Goal: Information Seeking & Learning: Learn about a topic

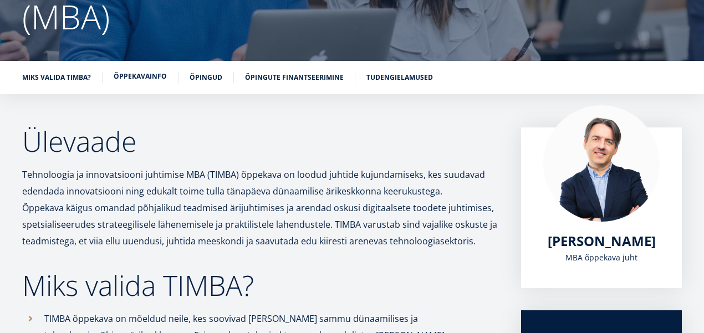
click at [142, 75] on link "Õppekavainfo" at bounding box center [140, 76] width 53 height 11
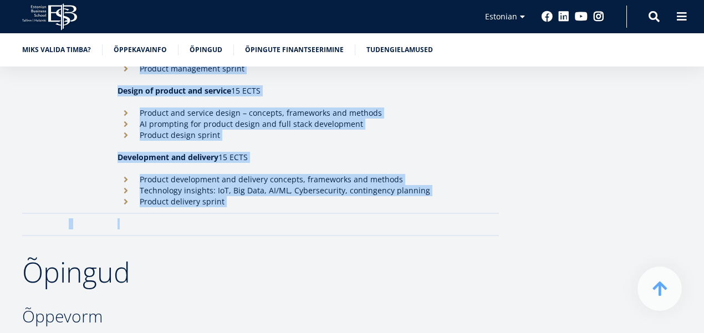
scroll to position [1730, 0]
drag, startPoint x: 118, startPoint y: 139, endPoint x: 327, endPoint y: 186, distance: 214.2
copy tbody "Second year: Specialisation in managing digital products Semester III- IV Disco…"
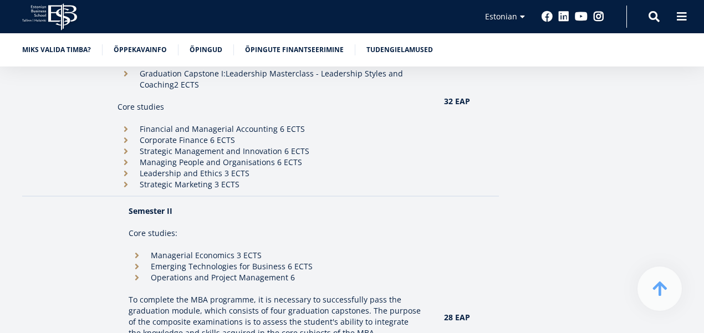
scroll to position [813, 0]
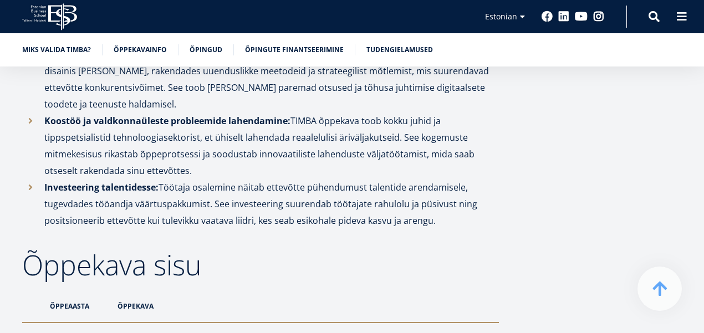
click at [62, 18] on icon at bounding box center [62, 16] width 29 height 27
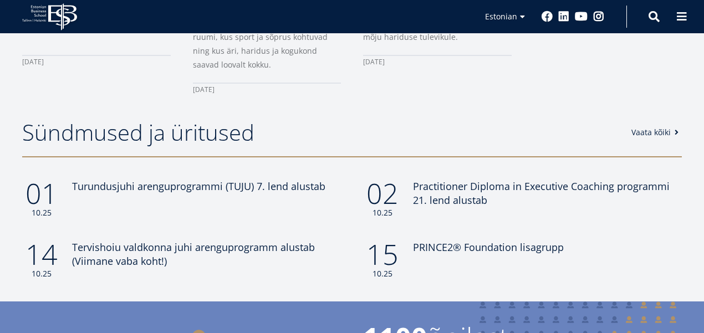
scroll to position [857, 0]
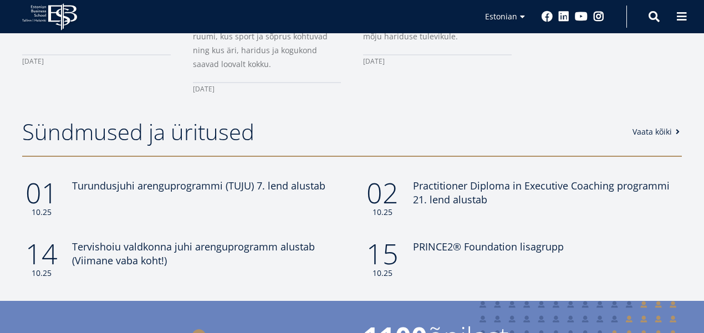
click at [648, 126] on link "Vaata kõiki" at bounding box center [657, 131] width 50 height 11
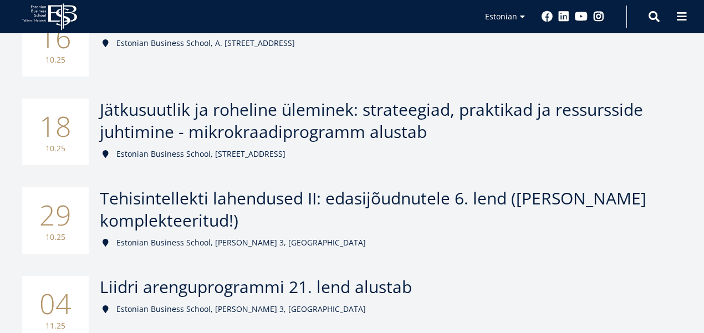
scroll to position [852, 0]
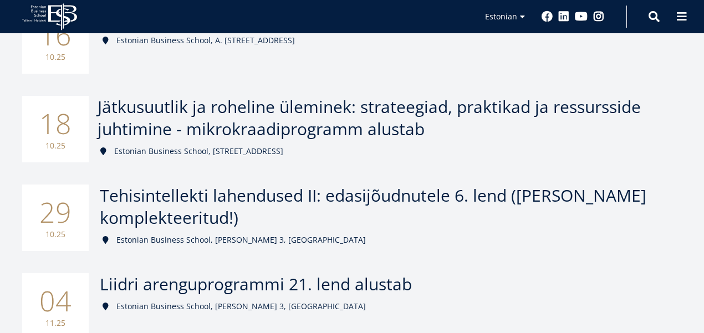
click at [437, 117] on span "Jätkusuutlik ja roheline üleminek: strateegiad, praktikad ja ressursside juhtim…" at bounding box center [369, 117] width 543 height 45
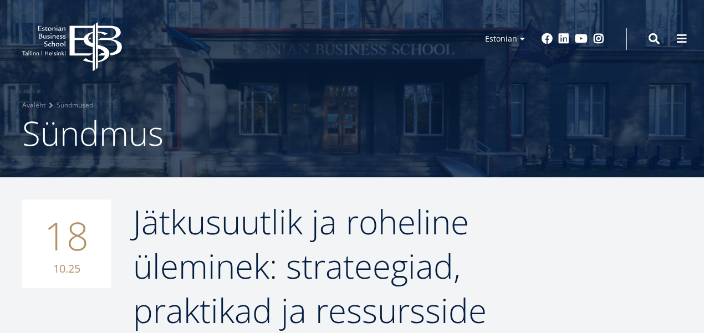
click at [64, 40] on icon "EBS Logo Created with Sketch." at bounding box center [72, 46] width 100 height 49
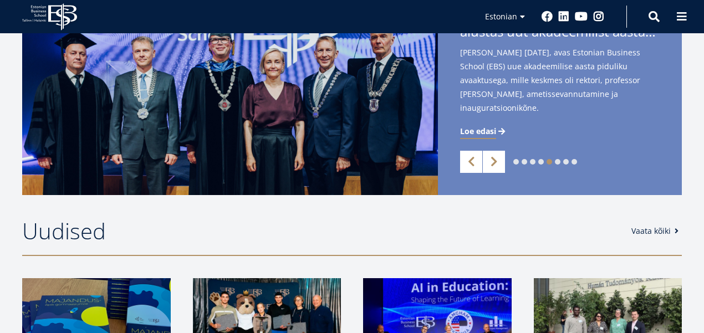
scroll to position [249, 0]
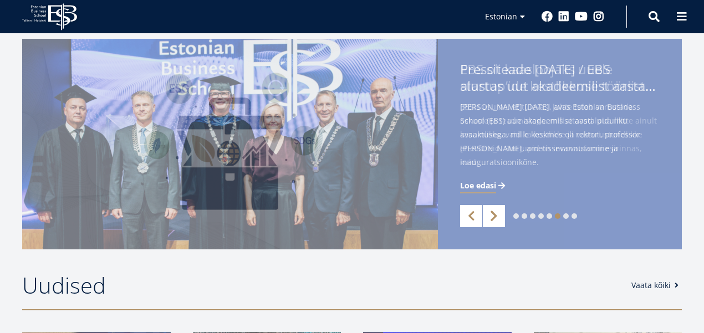
click at [497, 216] on link "Next" at bounding box center [494, 216] width 22 height 22
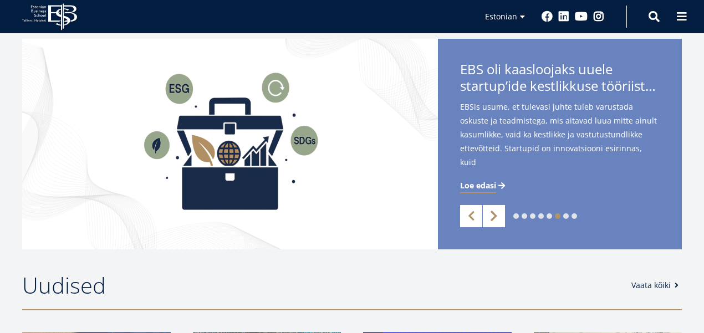
click at [497, 216] on link "Next" at bounding box center [494, 216] width 22 height 22
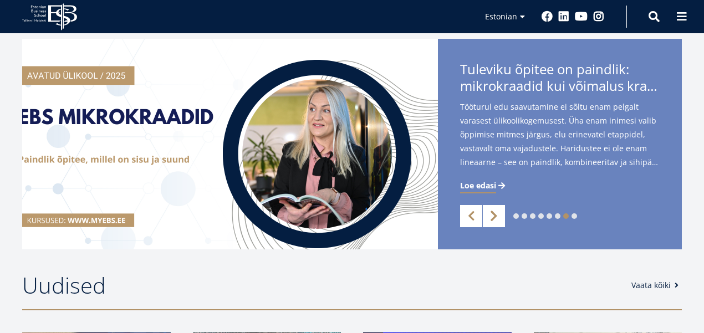
click at [497, 216] on link "Next" at bounding box center [494, 216] width 22 height 22
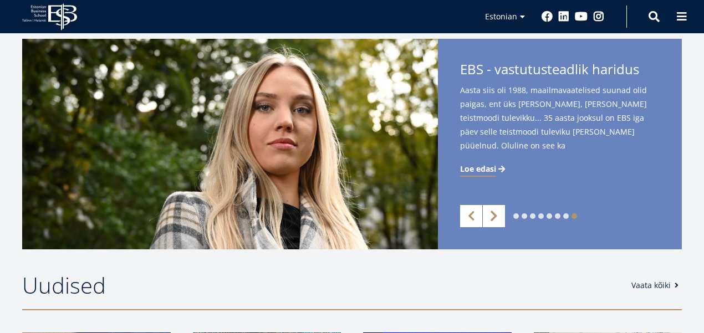
click at [497, 216] on link "Next" at bounding box center [494, 216] width 22 height 22
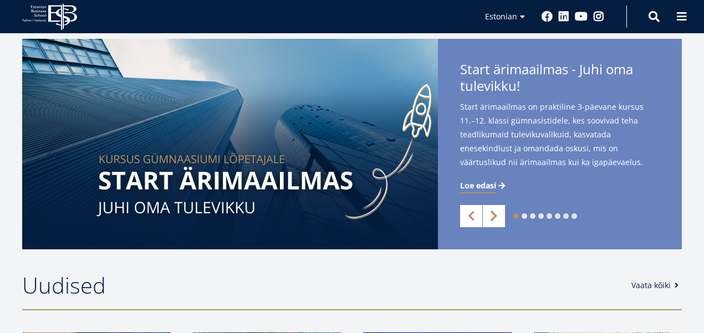
click at [497, 216] on link "Next" at bounding box center [494, 216] width 22 height 22
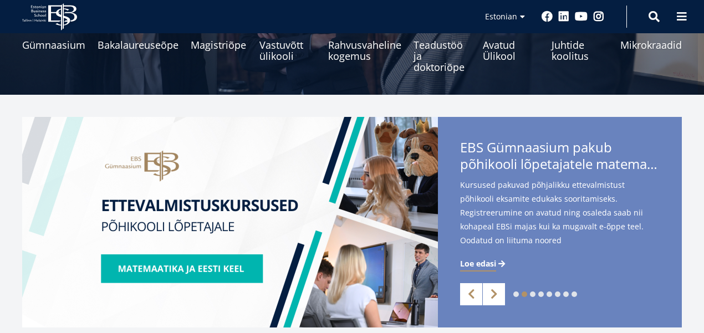
scroll to position [171, 0]
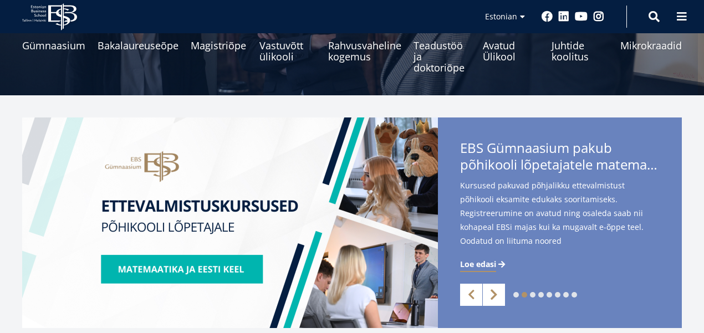
click at [496, 289] on link "Next" at bounding box center [494, 295] width 22 height 22
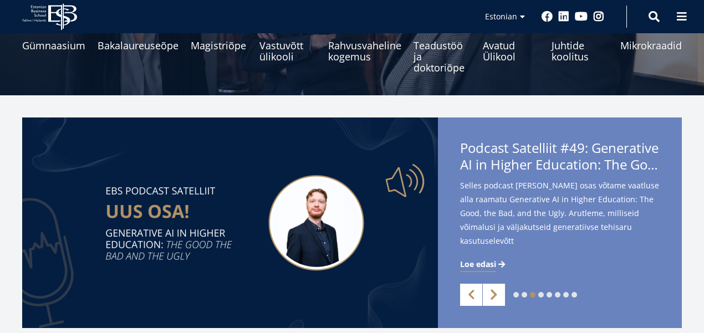
click at [496, 295] on link "Next" at bounding box center [494, 295] width 22 height 22
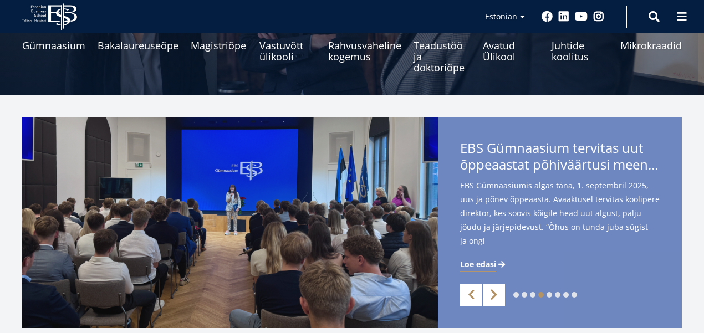
click at [496, 295] on link "Next" at bounding box center [494, 295] width 22 height 22
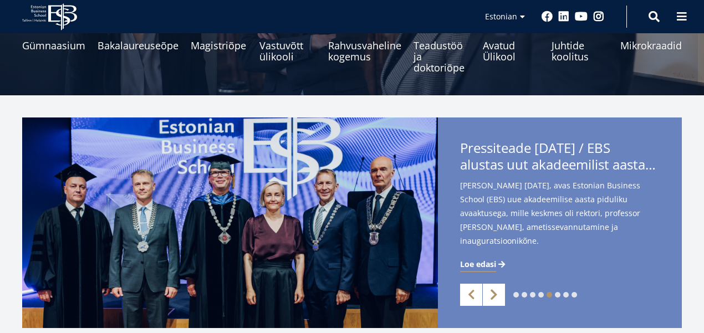
click at [494, 296] on link "Next" at bounding box center [494, 295] width 22 height 22
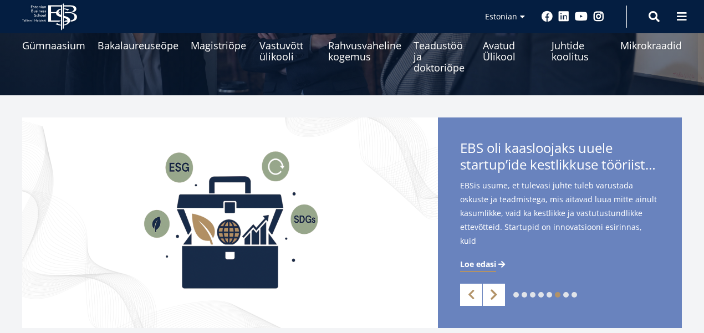
click at [494, 296] on link "Next" at bounding box center [494, 295] width 22 height 22
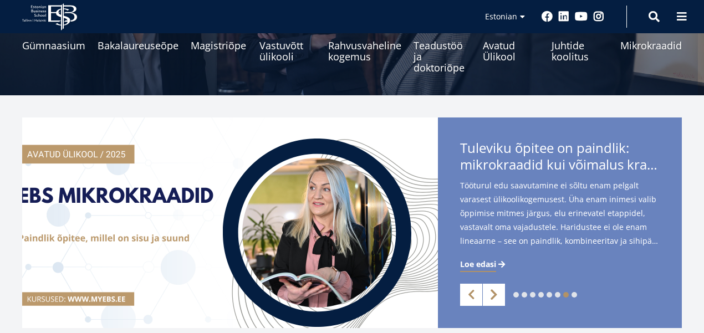
click at [498, 298] on link "Next" at bounding box center [494, 295] width 22 height 22
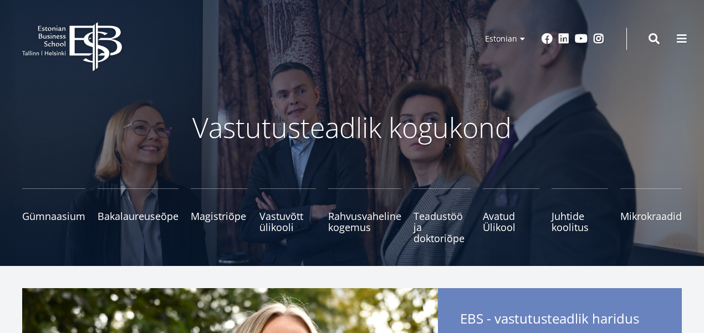
scroll to position [0, 0]
click at [68, 54] on icon "EBS Logo Created with Sketch." at bounding box center [72, 46] width 100 height 49
